Goal: Navigation & Orientation: Find specific page/section

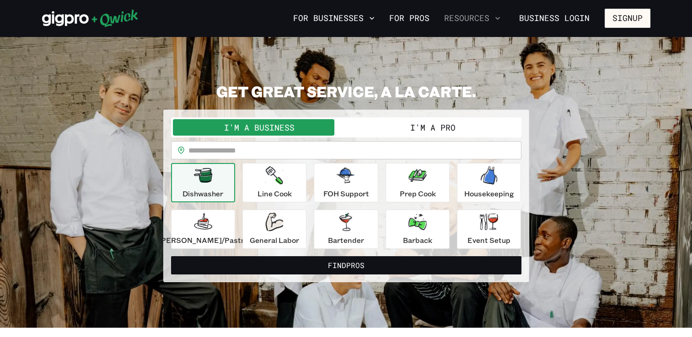
click at [496, 19] on icon "button" at bounding box center [497, 18] width 9 height 9
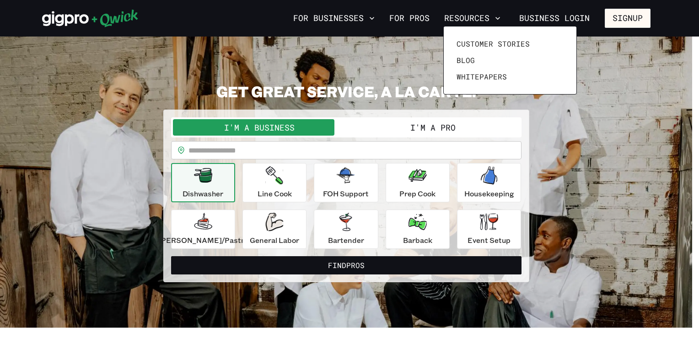
drag, startPoint x: 612, startPoint y: 125, endPoint x: 390, endPoint y: 10, distance: 250.6
click at [612, 125] on div at bounding box center [349, 168] width 699 height 337
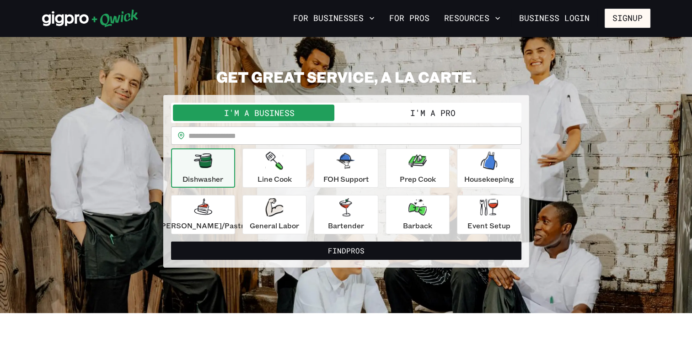
scroll to position [18, 0]
